Goal: Navigation & Orientation: Find specific page/section

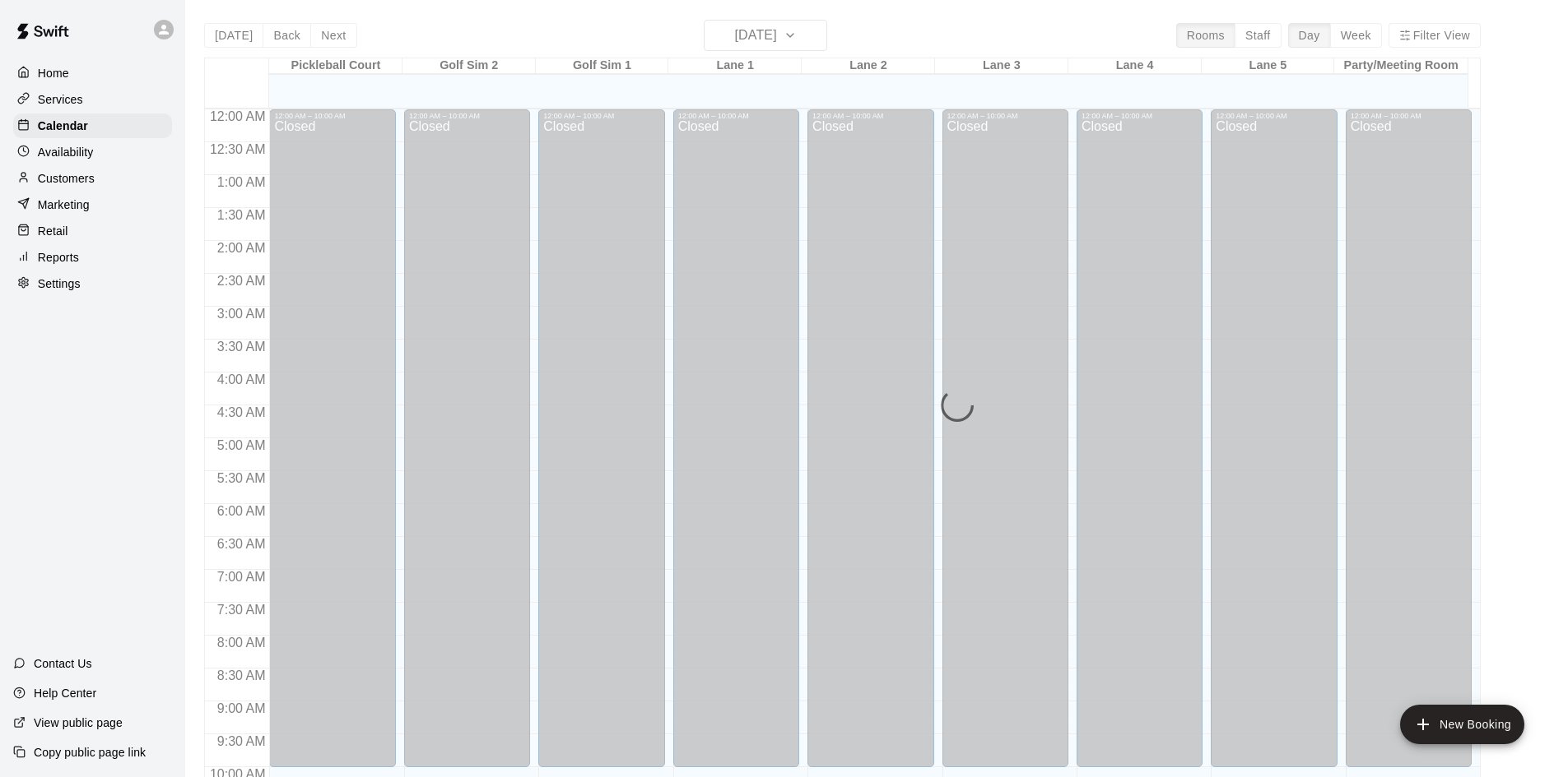
scroll to position [670, 0]
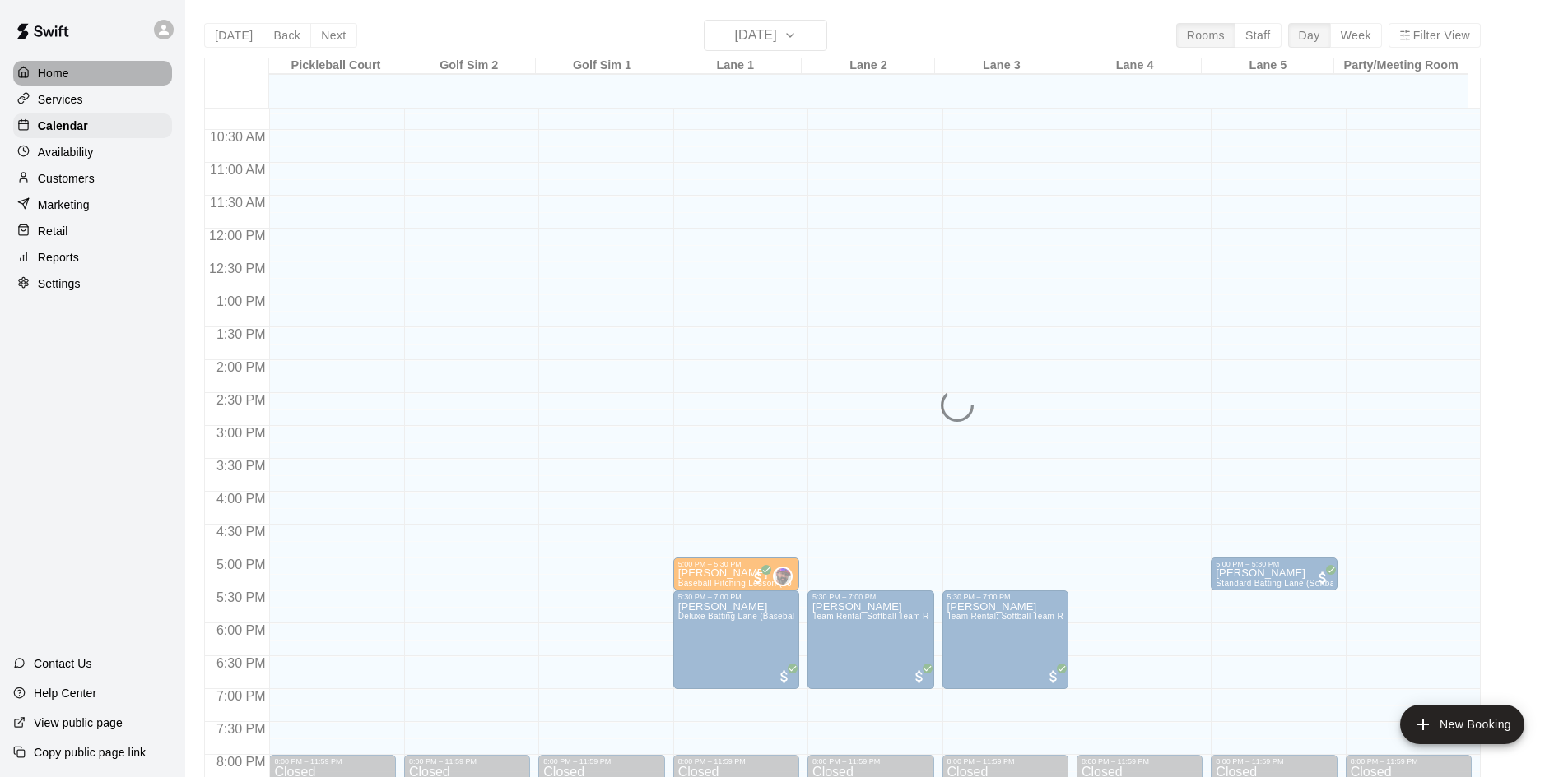
click at [61, 83] on div "Home" at bounding box center [93, 73] width 159 height 25
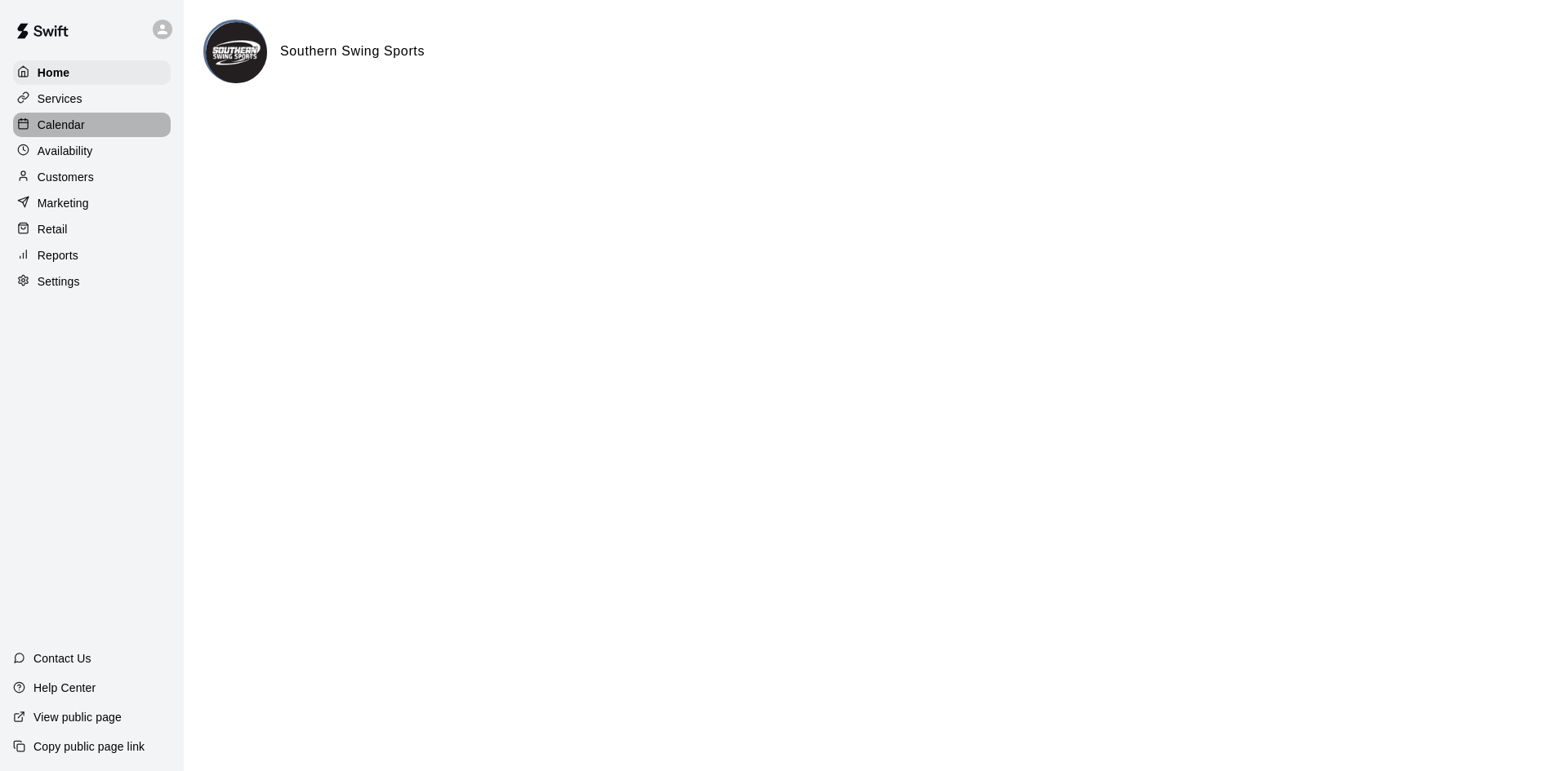
click at [60, 126] on p "Calendar" at bounding box center [61, 124] width 47 height 16
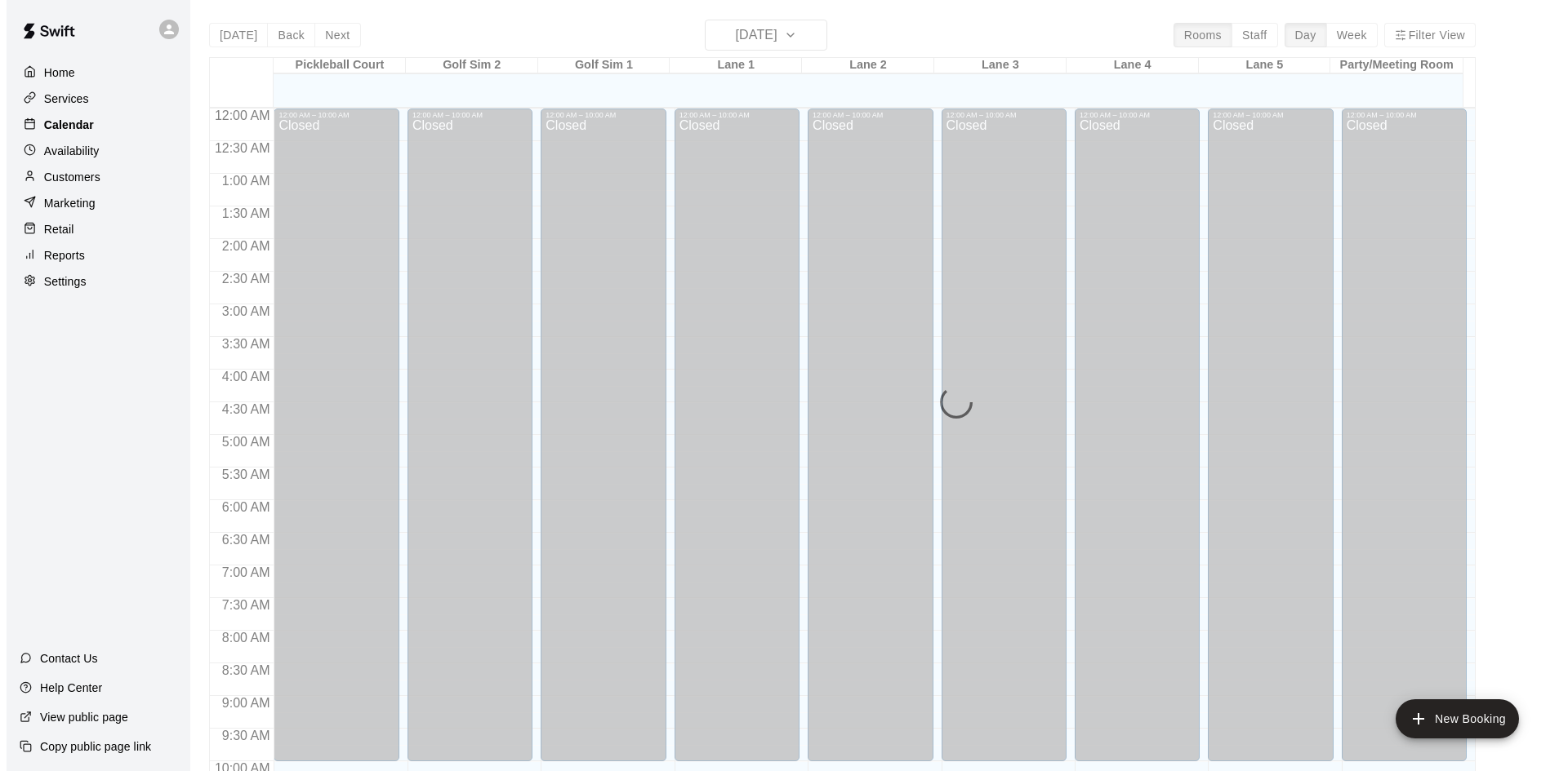
scroll to position [837, 0]
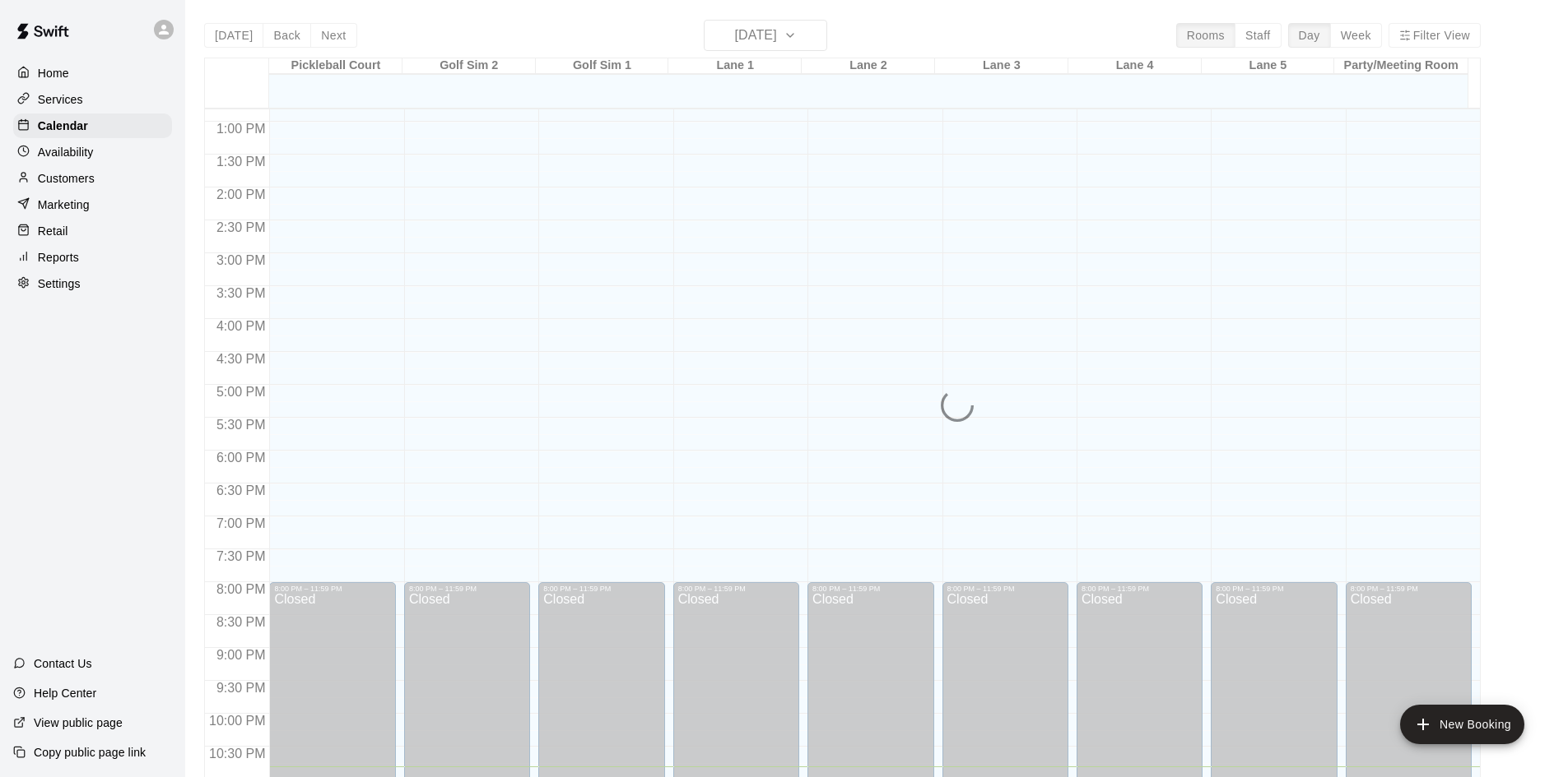
click at [52, 60] on div "Home" at bounding box center [93, 73] width 159 height 25
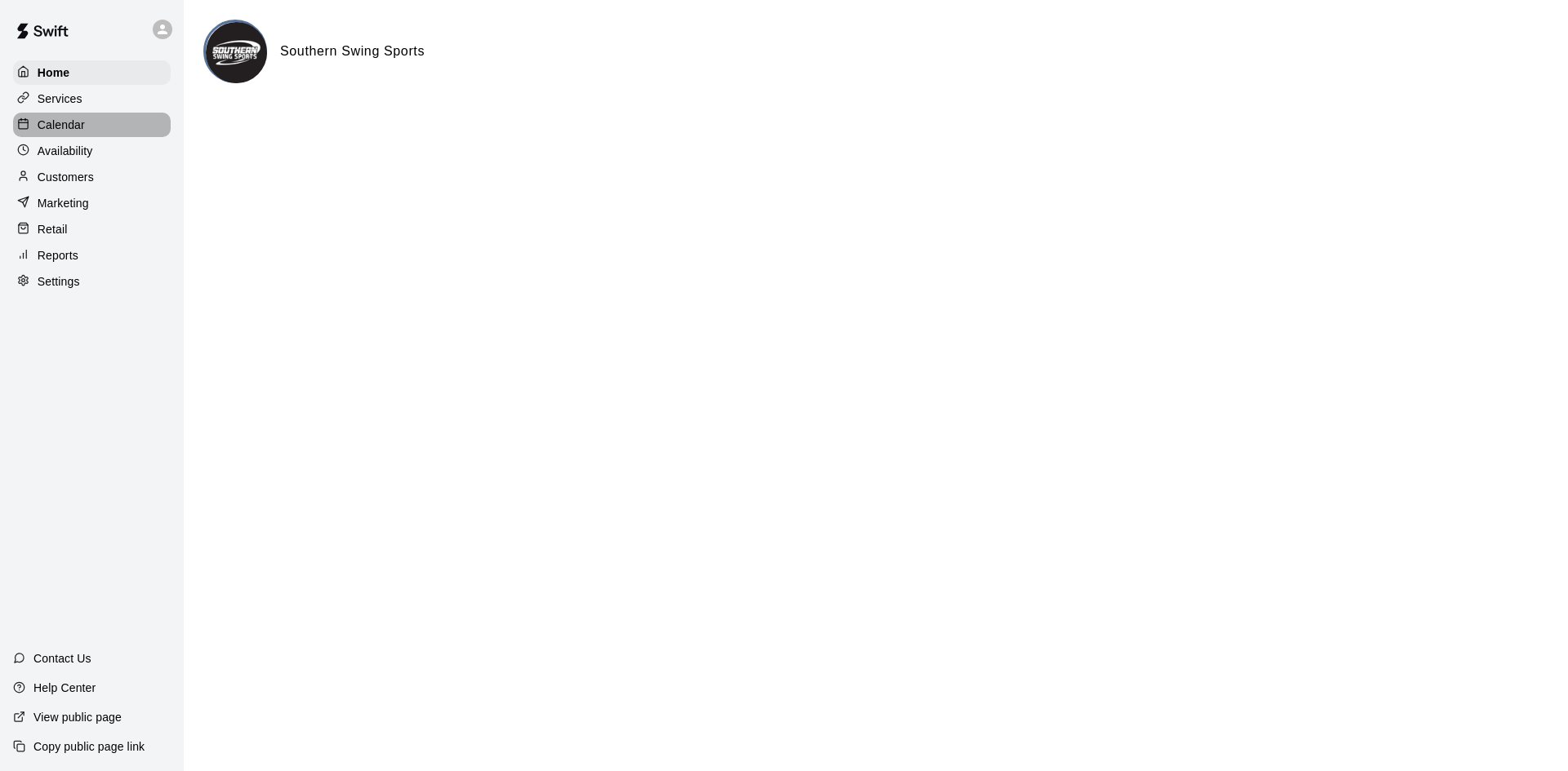
click at [79, 129] on p "Calendar" at bounding box center [61, 124] width 47 height 16
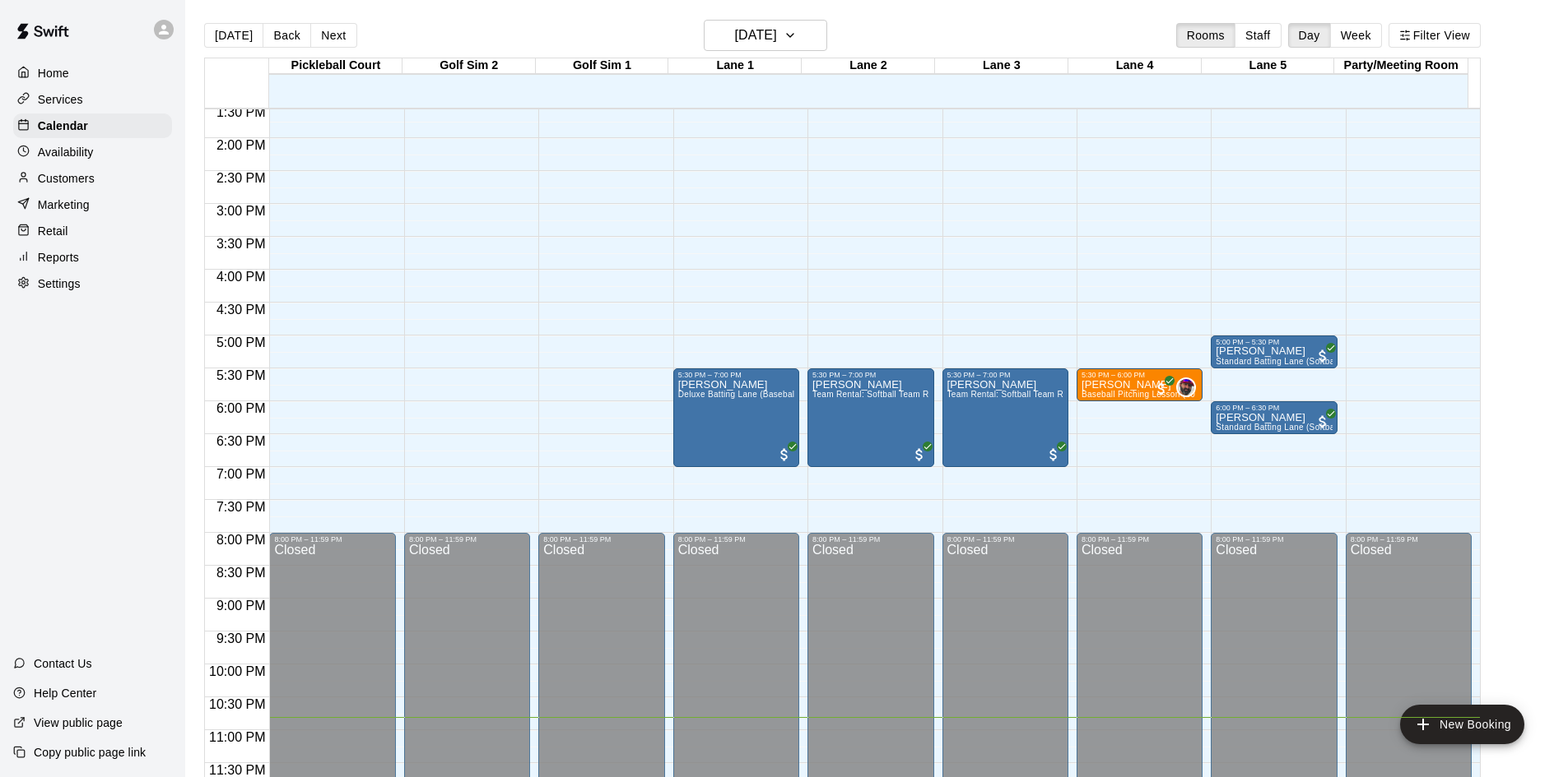
scroll to position [648, 0]
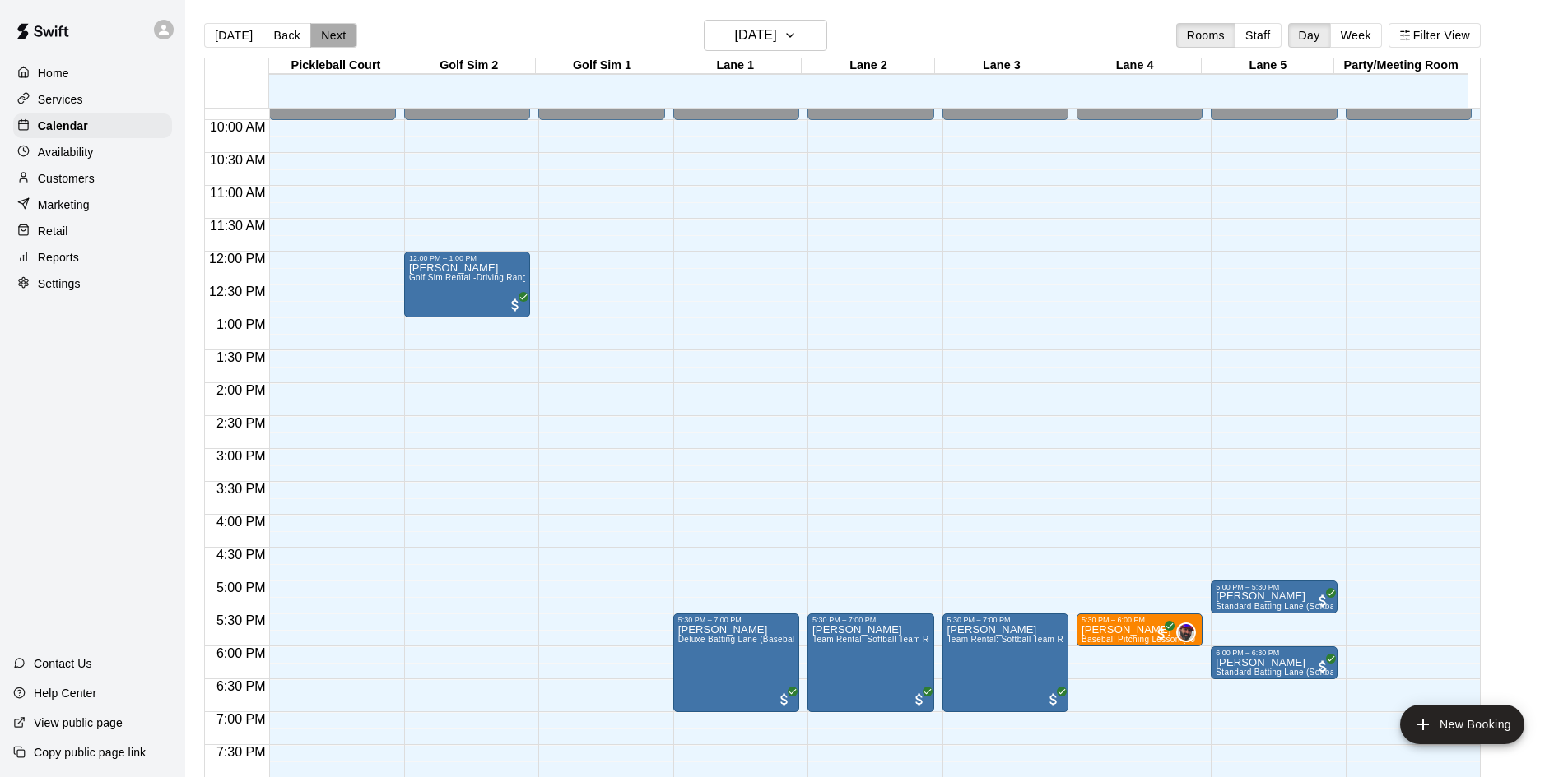
click at [322, 39] on button "Next" at bounding box center [333, 35] width 46 height 25
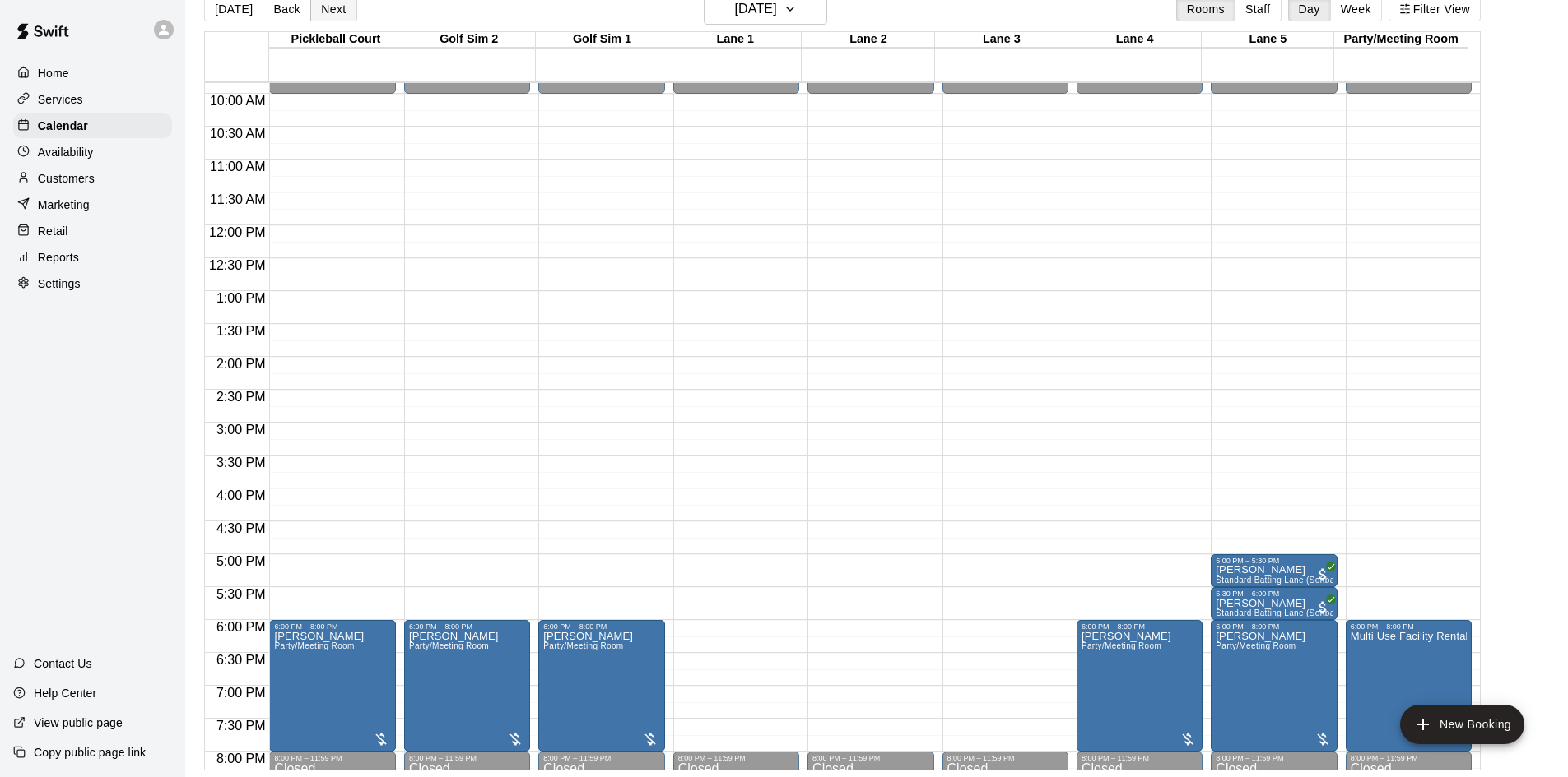
scroll to position [0, 0]
